Goal: Information Seeking & Learning: Learn about a topic

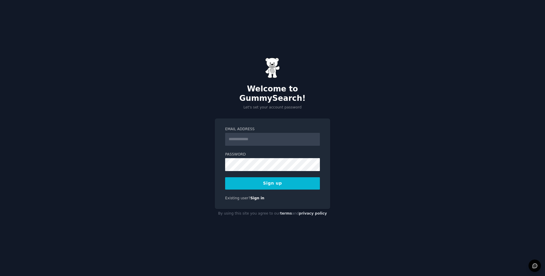
click at [267, 137] on input "Email Address" at bounding box center [272, 139] width 95 height 13
type input "**********"
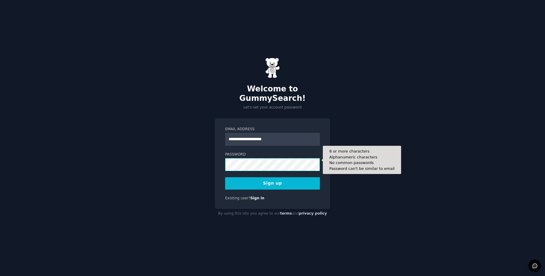
click at [225, 177] on button "Sign up" at bounding box center [272, 183] width 95 height 12
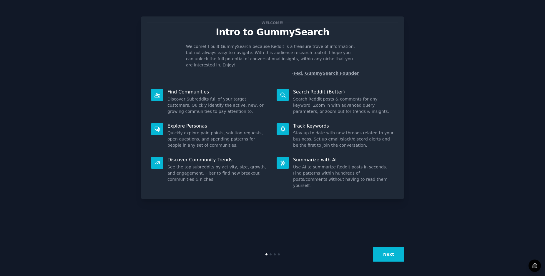
click at [386, 253] on button "Next" at bounding box center [388, 254] width 31 height 14
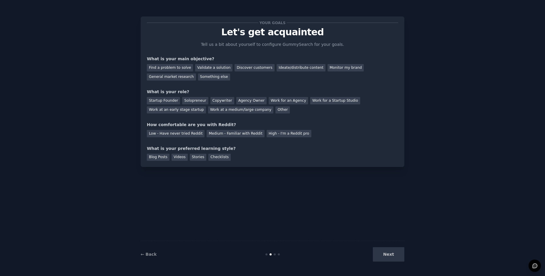
click at [386, 253] on div "Next" at bounding box center [360, 254] width 88 height 14
click at [391, 255] on div "Next" at bounding box center [360, 254] width 88 height 14
click at [215, 76] on div "Something else" at bounding box center [214, 77] width 32 height 7
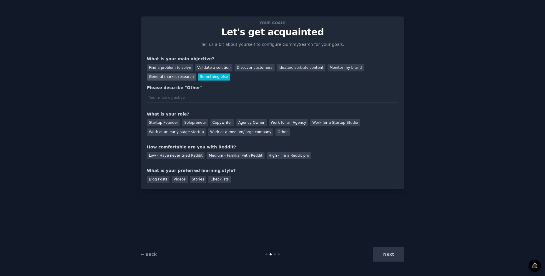
click at [175, 77] on div "General market research" at bounding box center [171, 77] width 49 height 7
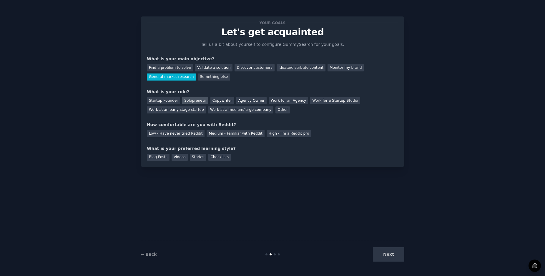
click at [191, 102] on div "Solopreneur" at bounding box center [195, 100] width 26 height 7
click at [217, 135] on div "Medium - Familiar with Reddit" at bounding box center [235, 133] width 58 height 7
click at [173, 157] on div "Videos" at bounding box center [179, 157] width 16 height 7
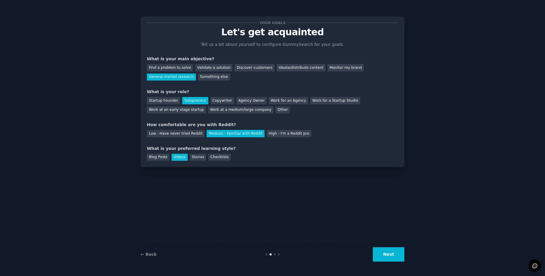
click at [399, 261] on button "Next" at bounding box center [388, 254] width 31 height 14
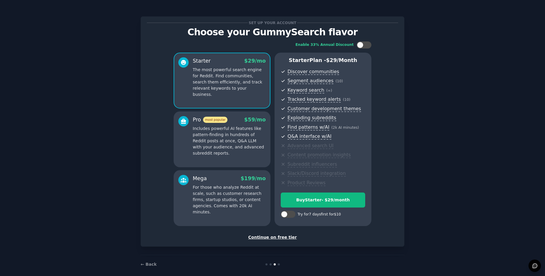
click at [267, 238] on div "Continue on free tier" at bounding box center [272, 237] width 251 height 6
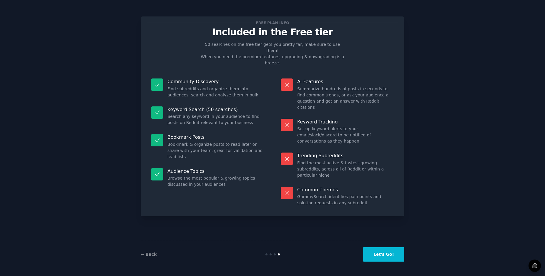
click at [372, 254] on button "Let's Go!" at bounding box center [383, 254] width 41 height 14
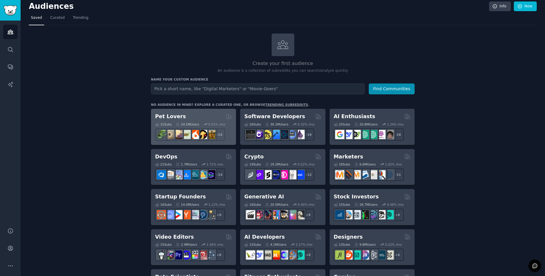
scroll to position [4, 0]
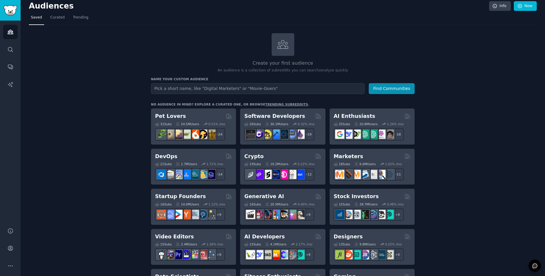
click at [177, 91] on input "text" at bounding box center [257, 88] width 213 height 11
type input "Acro yoga"
click at [368, 83] on button "Find Communities" at bounding box center [391, 88] width 46 height 11
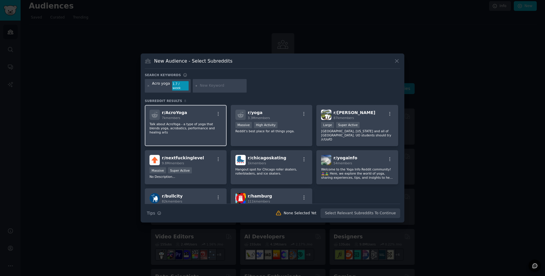
click at [193, 122] on p "Talk about AcroYoga - a type of yoga that blends yoga, acrobatics, performance …" at bounding box center [185, 128] width 72 height 12
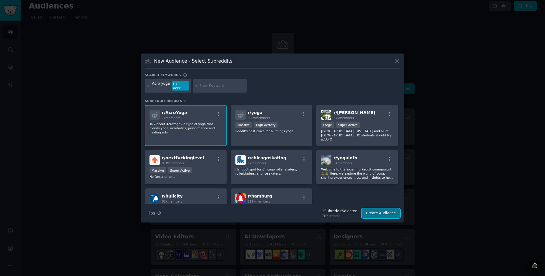
click at [374, 212] on button "Create Audience" at bounding box center [380, 213] width 39 height 10
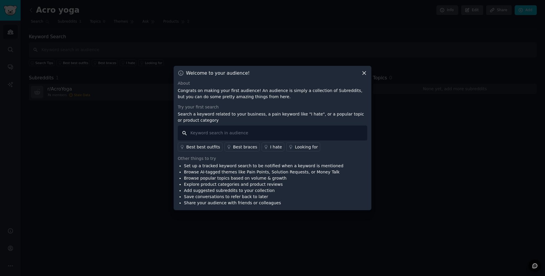
click at [210, 133] on input "text" at bounding box center [272, 133] width 189 height 15
type input "merchandise"
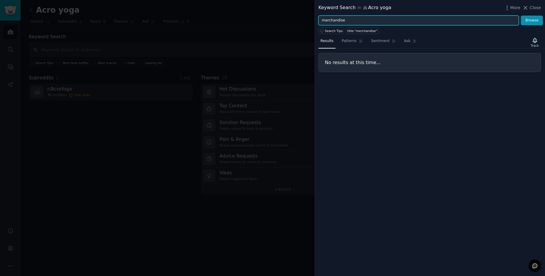
click at [389, 20] on input "merchandise" at bounding box center [418, 21] width 200 height 10
type input "I love"
click at [520, 16] on button "Browse" at bounding box center [531, 21] width 22 height 10
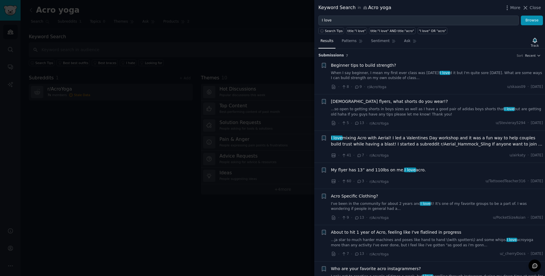
click at [360, 196] on span "Acro Specific Clothing?" at bounding box center [354, 196] width 47 height 6
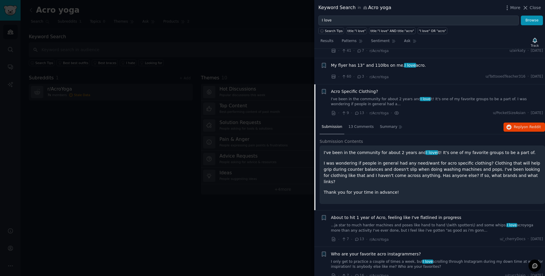
scroll to position [110, 0]
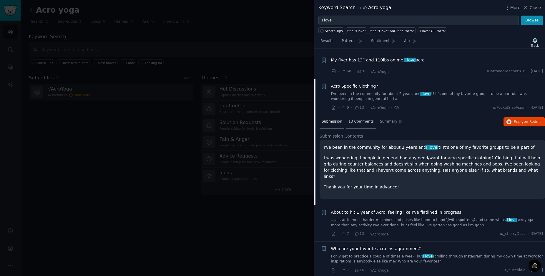
click at [355, 124] on span "13 Comments" at bounding box center [360, 121] width 25 height 5
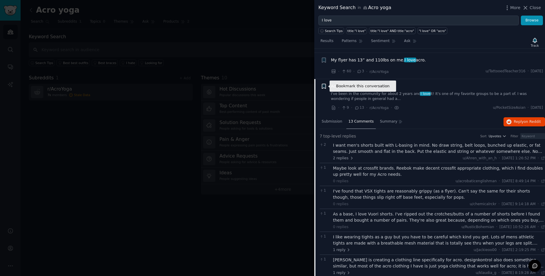
click at [323, 85] on icon "button" at bounding box center [324, 86] width 4 height 5
type input "Acro Clothes"
click at [350, 145] on div "I want men's shorts built with L-basing in mind. No draw string, belt loops, bu…" at bounding box center [439, 148] width 212 height 12
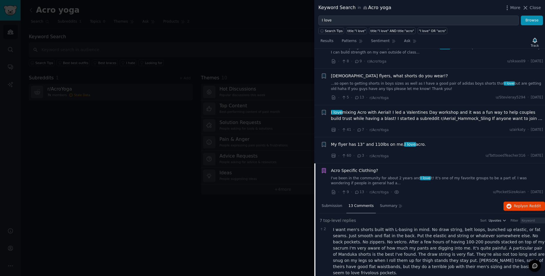
scroll to position [0, 0]
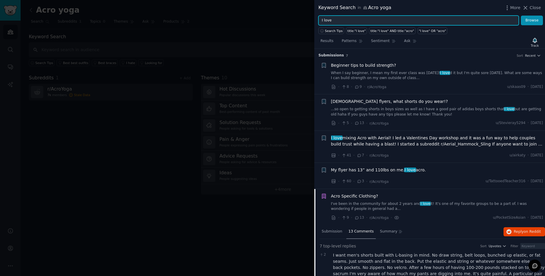
click at [331, 21] on input "I love" at bounding box center [418, 21] width 200 height 10
click at [332, 21] on input "I love" at bounding box center [418, 21] width 200 height 10
type input "I"
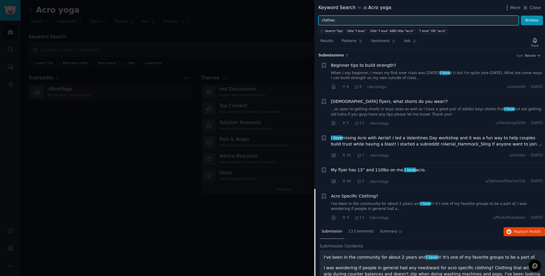
type input "clothes"
click at [520, 16] on button "Browse" at bounding box center [531, 21] width 22 height 10
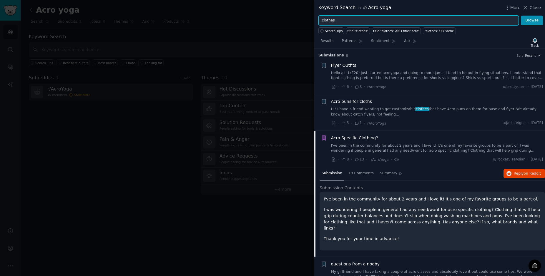
scroll to position [6, 0]
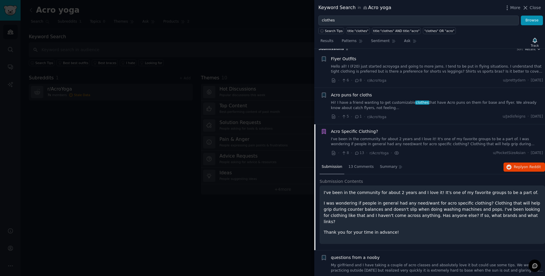
click at [344, 59] on span "Flyer Outfits" at bounding box center [343, 59] width 25 height 6
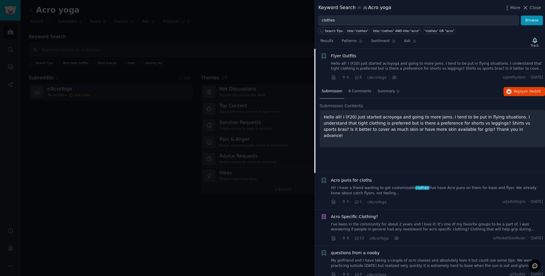
scroll to position [9, 0]
click at [361, 95] on div "8 Comments" at bounding box center [359, 92] width 27 height 14
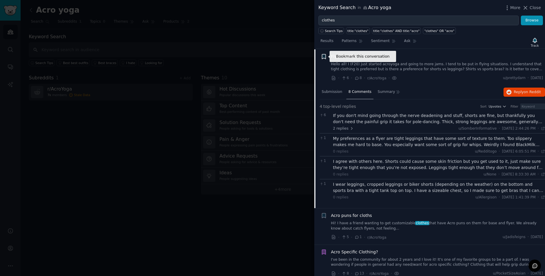
click at [322, 57] on icon "button" at bounding box center [324, 56] width 4 height 5
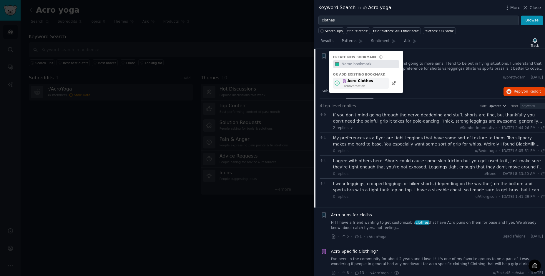
click at [349, 84] on div "1 conversation" at bounding box center [358, 86] width 30 height 4
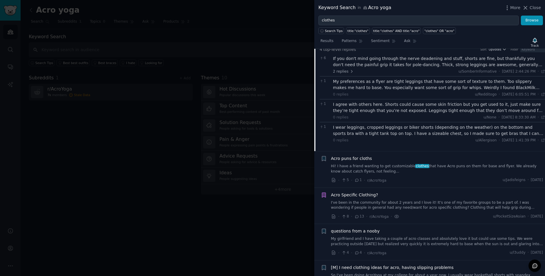
scroll to position [89, 0]
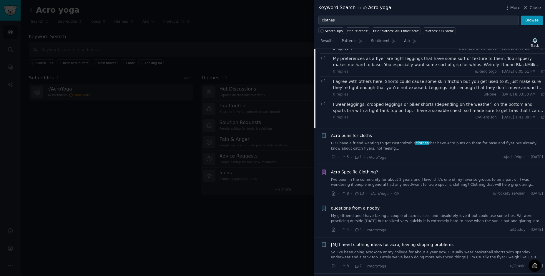
click at [368, 139] on div "Acro puns for cloths Hi! I have a friend wanting to get customizable clothes th…" at bounding box center [437, 142] width 212 height 19
click at [355, 135] on span "Acro puns for cloths" at bounding box center [351, 136] width 41 height 6
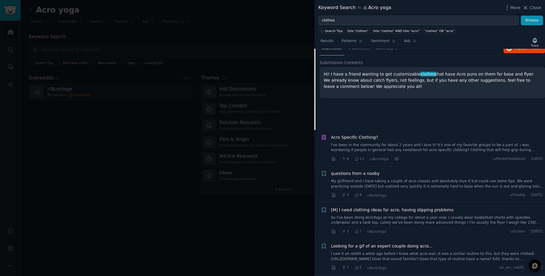
scroll to position [46, 0]
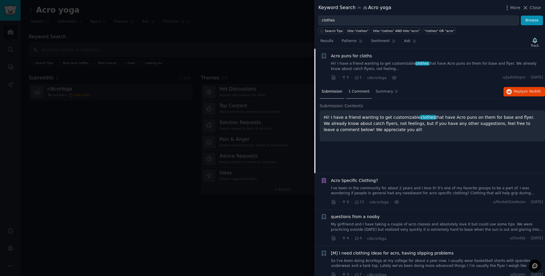
click at [355, 91] on span "1 Comment" at bounding box center [358, 91] width 21 height 5
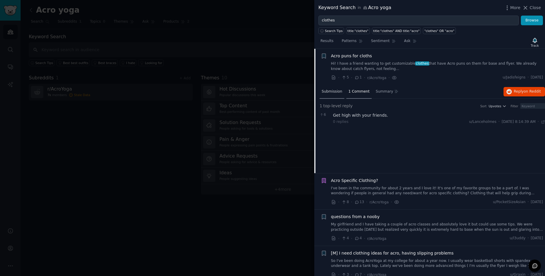
click at [324, 90] on span "Submission" at bounding box center [331, 91] width 21 height 5
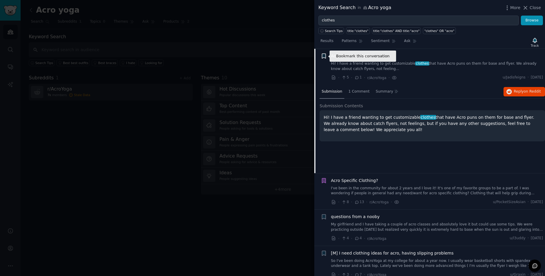
click at [326, 57] on icon "button" at bounding box center [324, 56] width 6 height 6
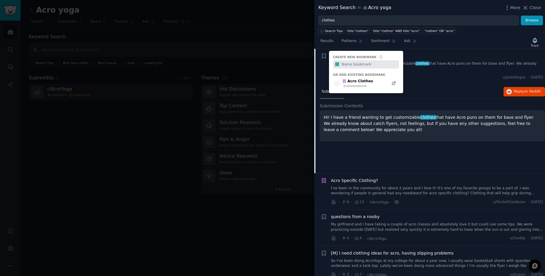
click at [399, 190] on link "I've been in the community for about 2 years and I love it! It's one of my favo…" at bounding box center [437, 191] width 212 height 10
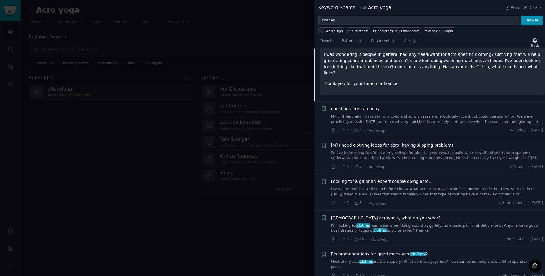
scroll to position [156, 0]
click at [412, 156] on link "So I've been doing AcroYoga at my college for about a year now. I usually wear …" at bounding box center [437, 155] width 212 height 10
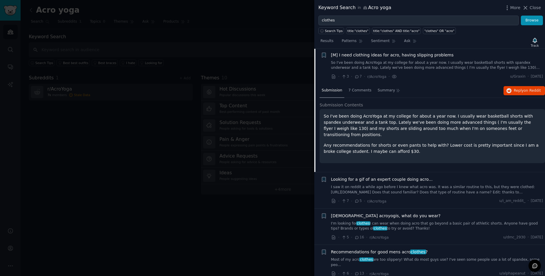
scroll to position [155, 0]
click at [348, 92] on span "7 Comments" at bounding box center [359, 91] width 23 height 5
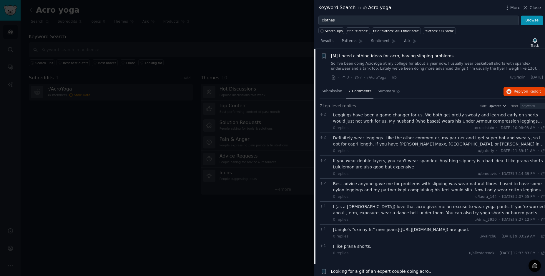
scroll to position [150, 0]
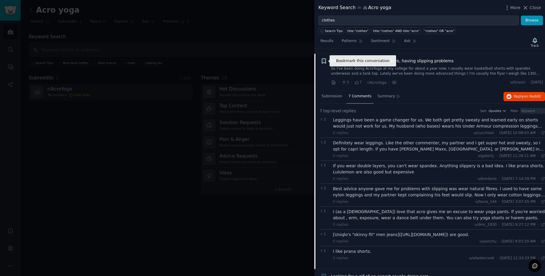
click at [324, 62] on icon "button" at bounding box center [324, 61] width 4 height 5
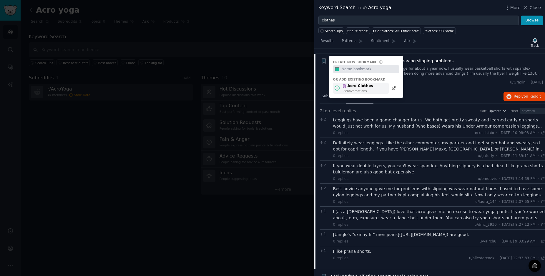
click at [365, 88] on div "Acro Clothes" at bounding box center [357, 86] width 31 height 5
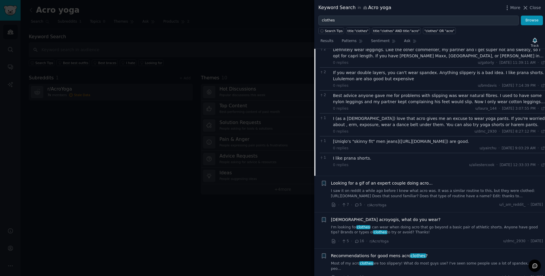
scroll to position [247, 0]
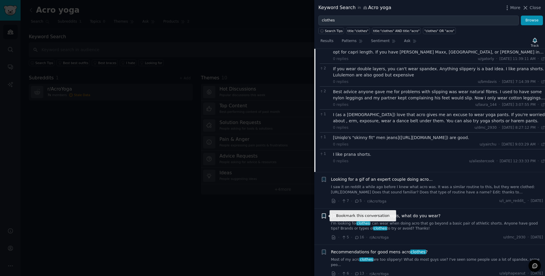
click at [322, 217] on icon "button" at bounding box center [324, 215] width 4 height 5
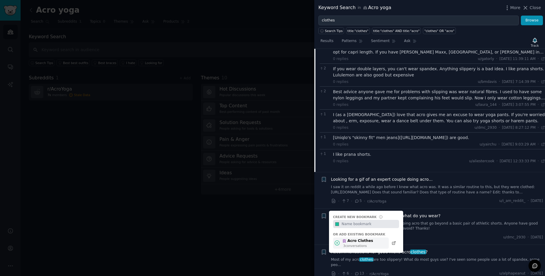
click at [352, 244] on div "3 conversation s" at bounding box center [358, 246] width 30 height 4
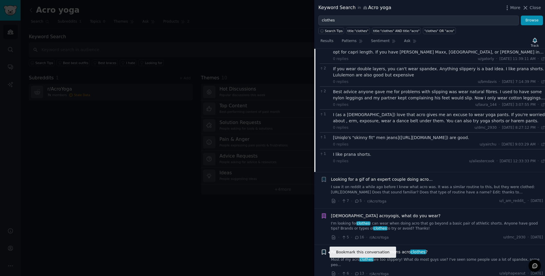
click at [323, 252] on icon "button" at bounding box center [324, 252] width 4 height 5
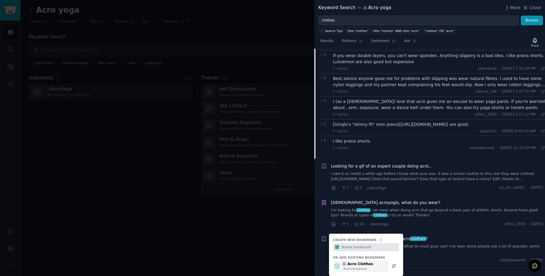
click at [364, 263] on div "Acro Clothes" at bounding box center [357, 264] width 31 height 5
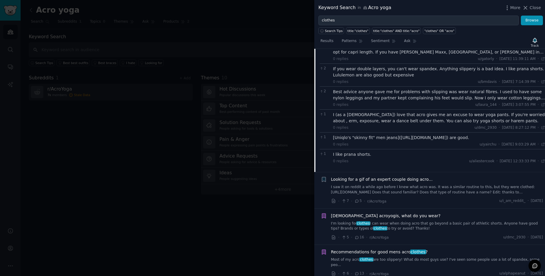
scroll to position [0, 0]
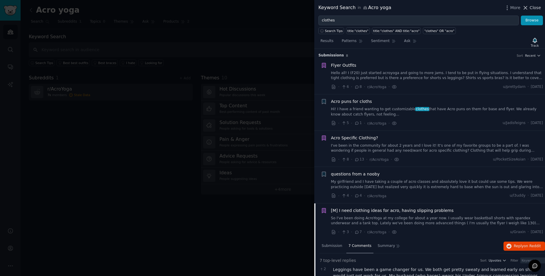
click at [530, 7] on span "Close" at bounding box center [534, 8] width 11 height 6
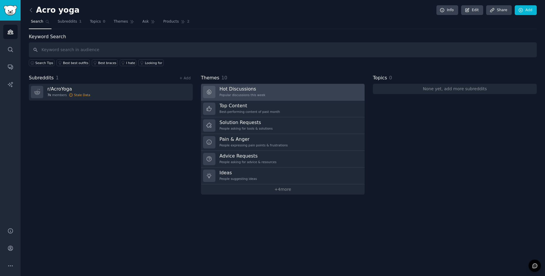
click at [291, 94] on link "Hot Discussions Popular discussions this week" at bounding box center [283, 92] width 164 height 17
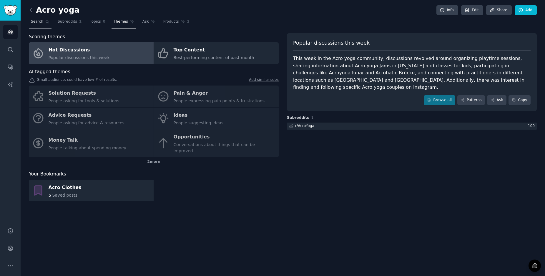
click at [36, 22] on span "Search" at bounding box center [37, 21] width 12 height 5
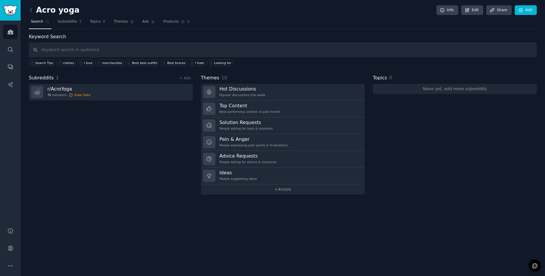
click at [34, 10] on link at bounding box center [32, 10] width 7 height 9
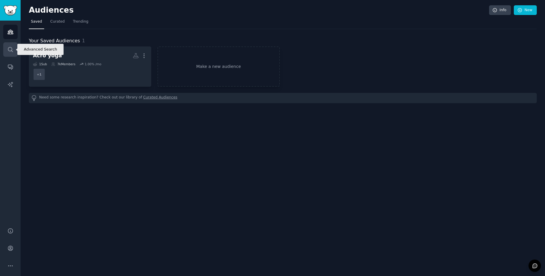
click at [10, 49] on icon "Sidebar" at bounding box center [10, 49] width 6 height 6
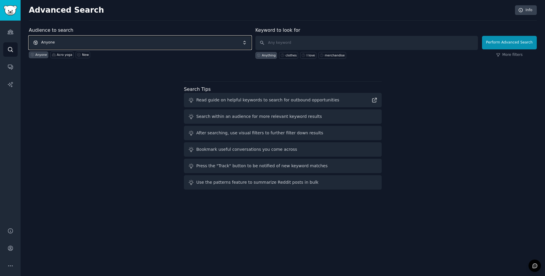
click at [119, 41] on span "Anyone" at bounding box center [140, 43] width 222 height 14
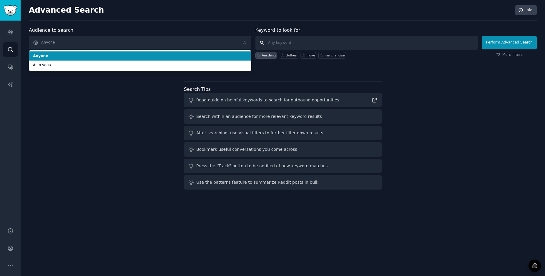
click at [272, 40] on input "text" at bounding box center [366, 43] width 222 height 14
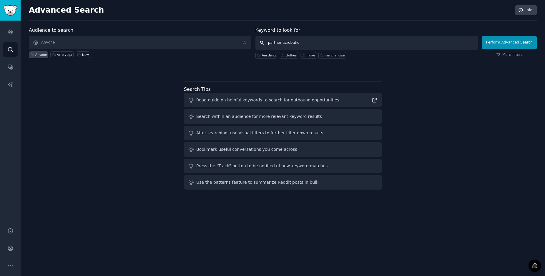
type input "partner acrobatics"
click button "Perform Advanced Search" at bounding box center [509, 43] width 55 height 14
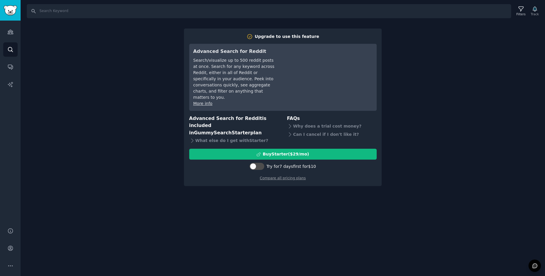
click at [29, 43] on div "Search Filters Track Upgrade to use this feature Advanced Search for Reddit Sea…" at bounding box center [283, 138] width 524 height 276
